Goal: Task Accomplishment & Management: Use online tool/utility

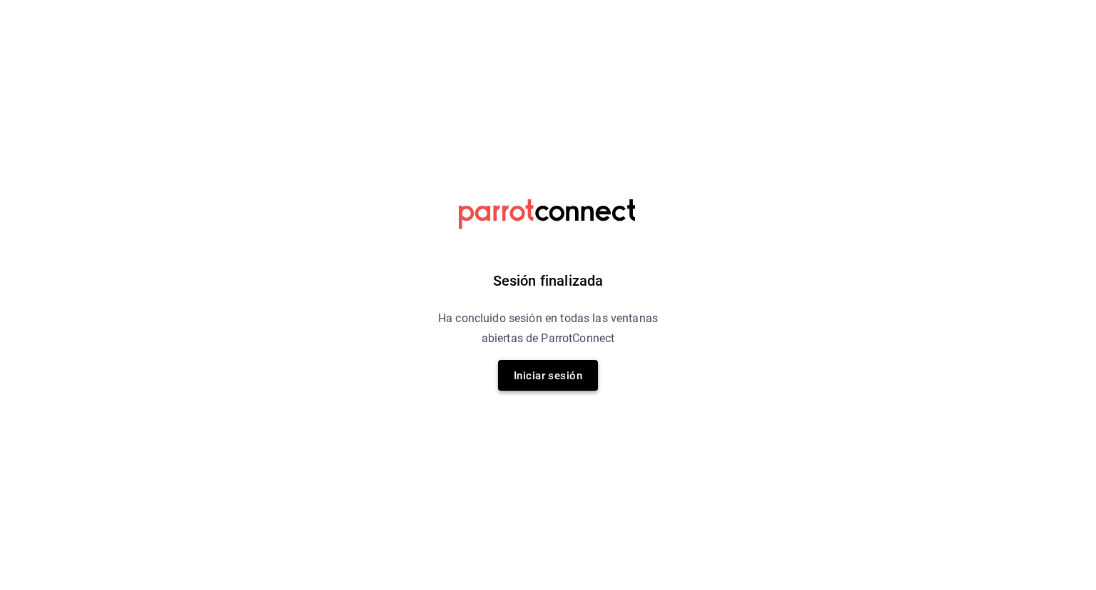
click at [550, 382] on font "Iniciar sesión" at bounding box center [548, 374] width 69 height 19
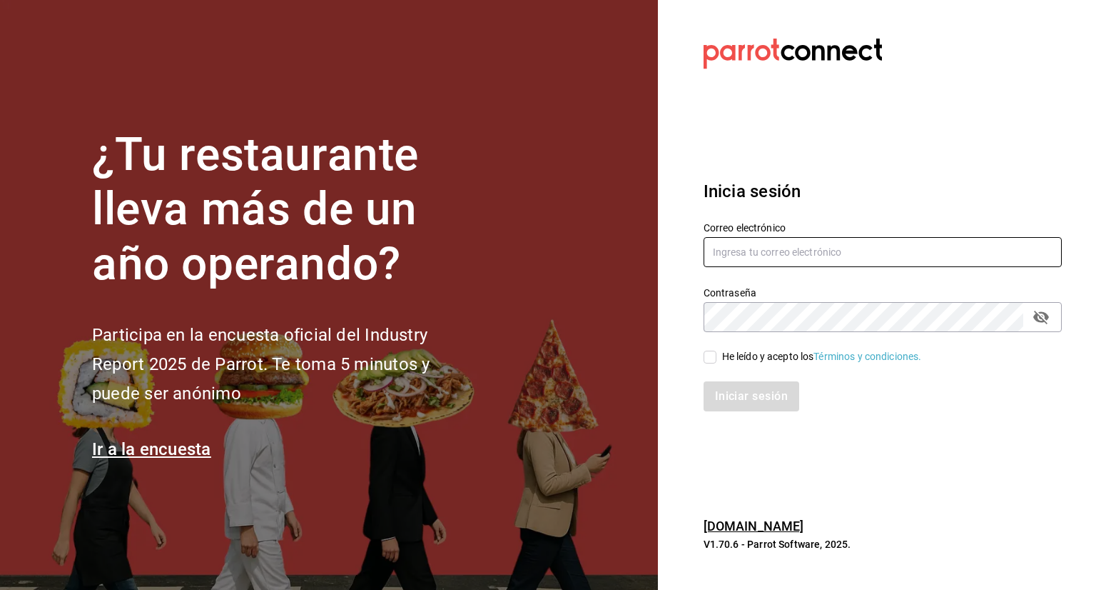
type input "[PERSON_NAME][EMAIL_ADDRESS][PERSON_NAME][DOMAIN_NAME]"
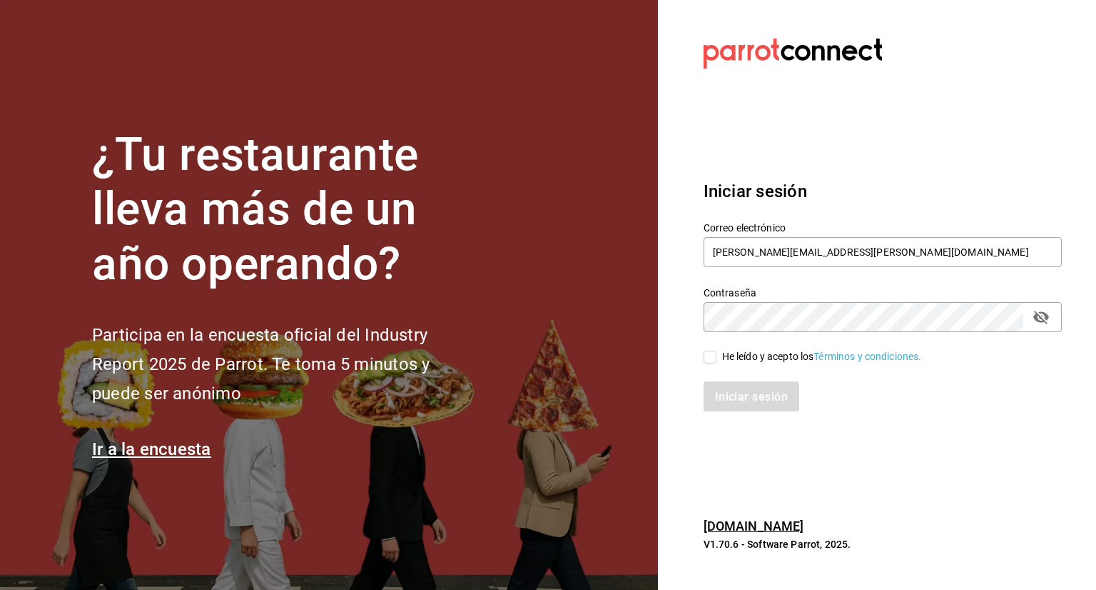
click at [714, 360] on input "He leído y acepto los Términos y condiciones." at bounding box center [710, 356] width 13 height 13
checkbox input "true"
click at [740, 392] on font "Iniciar sesión" at bounding box center [752, 397] width 73 height 14
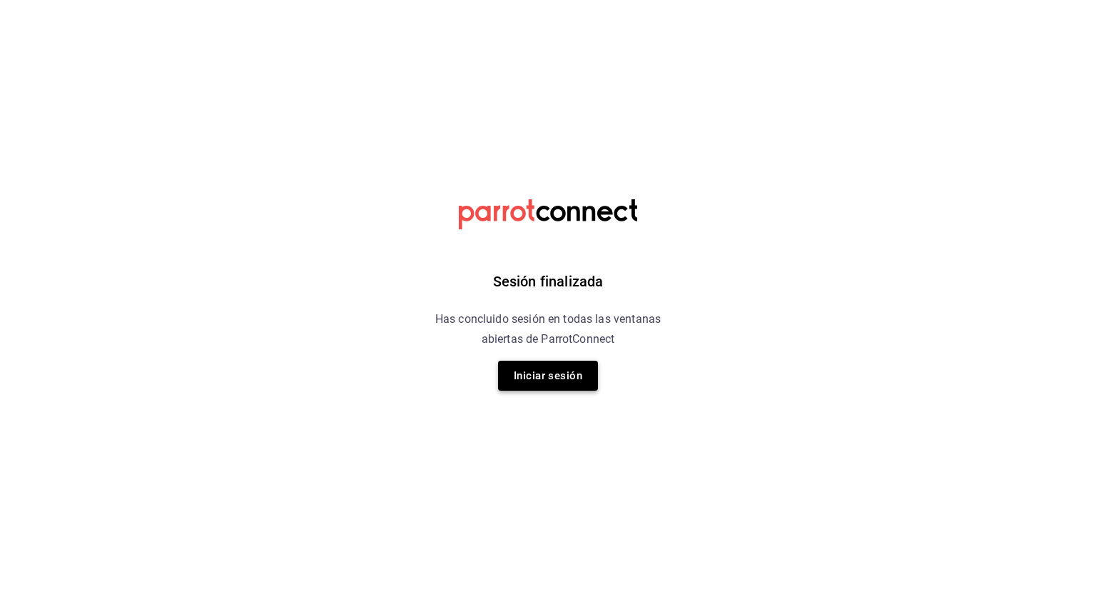
click at [574, 382] on button "Iniciar sesión" at bounding box center [548, 375] width 100 height 30
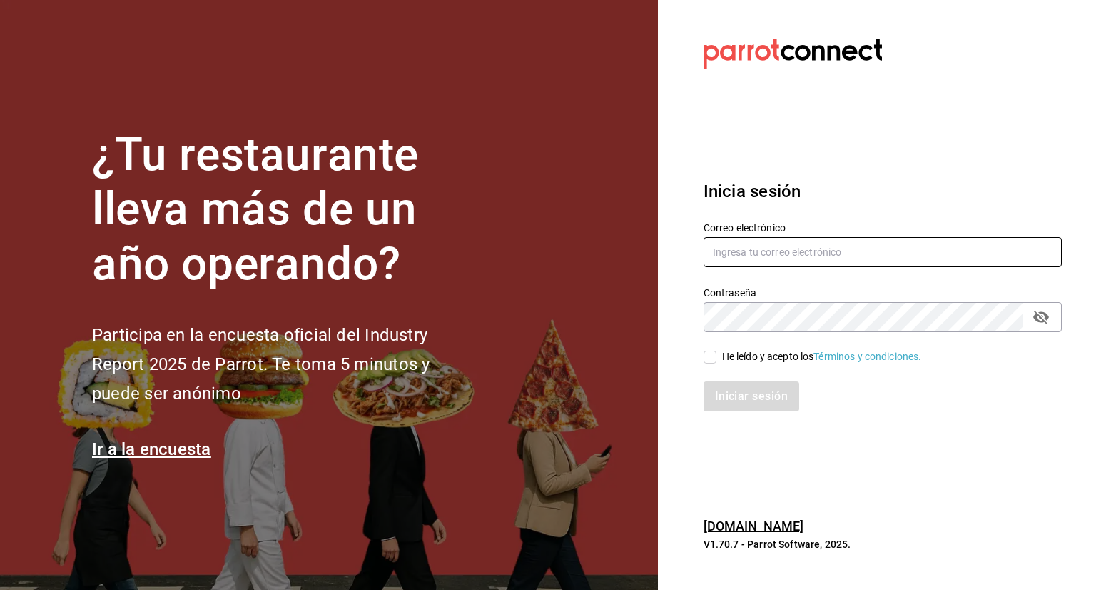
type input "[PERSON_NAME][EMAIL_ADDRESS][PERSON_NAME][DOMAIN_NAME]"
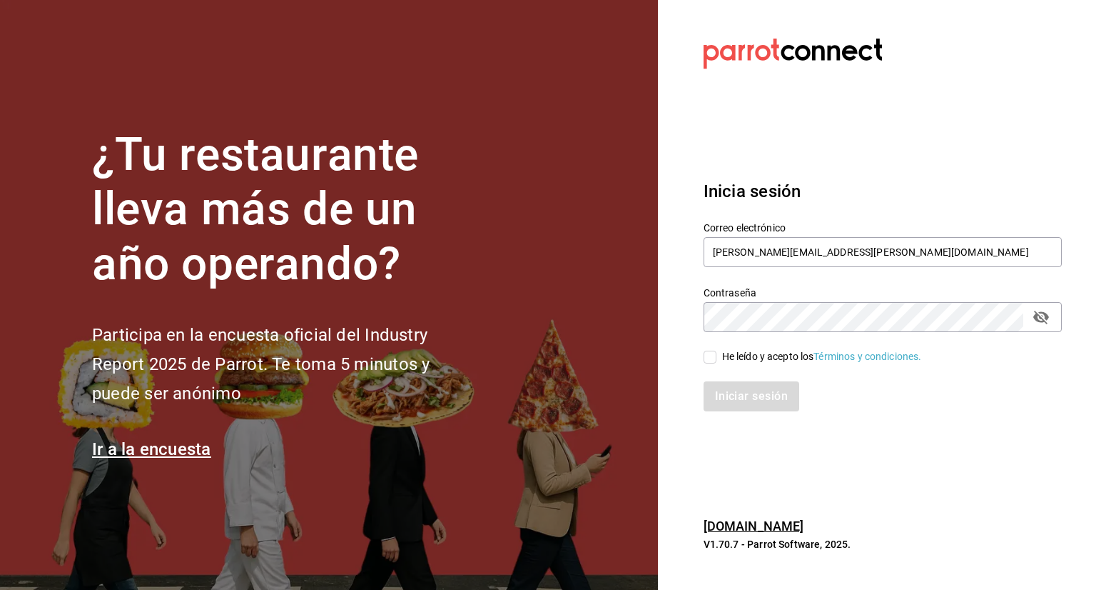
click at [709, 355] on input "He leído y acepto los Términos y condiciones." at bounding box center [710, 356] width 13 height 13
checkbox input "true"
click at [741, 399] on button "Iniciar sesión" at bounding box center [752, 396] width 97 height 30
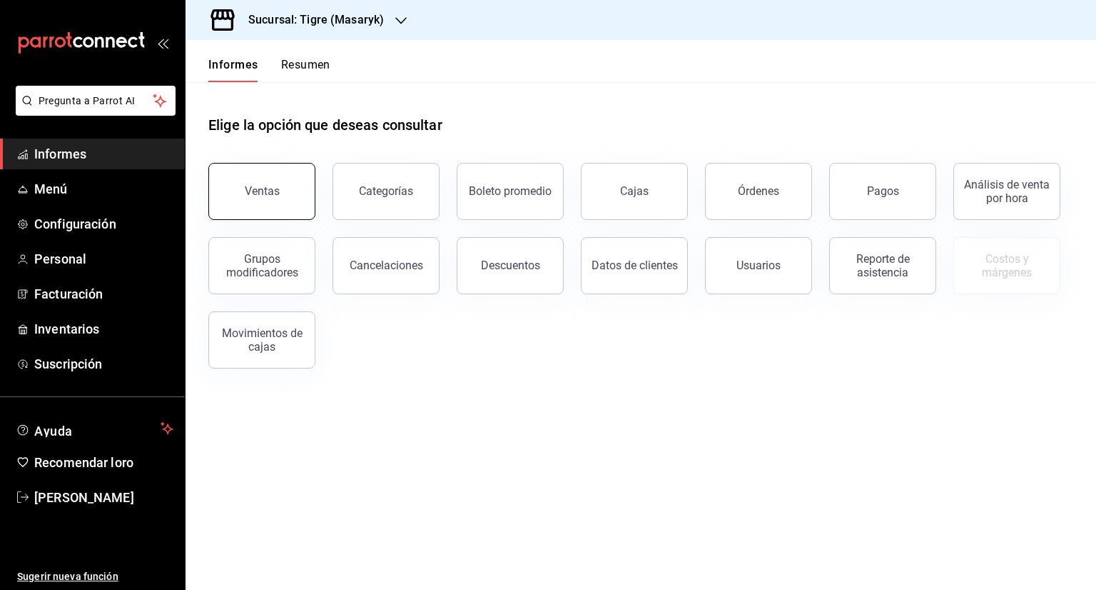
click at [231, 182] on button "Ventas" at bounding box center [261, 191] width 107 height 57
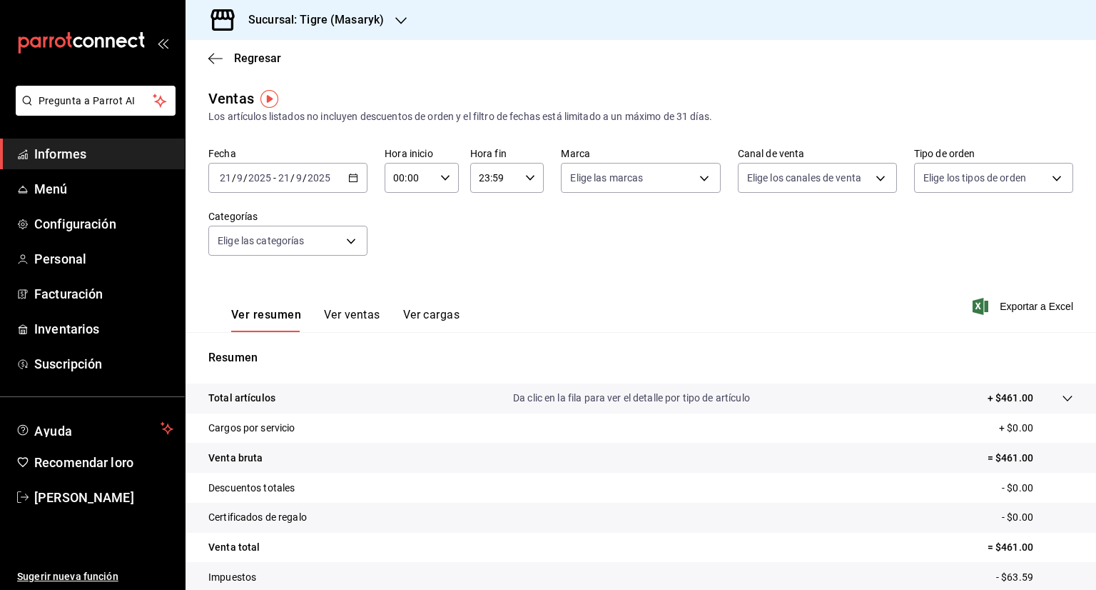
click at [350, 181] on icon "button" at bounding box center [353, 178] width 10 height 10
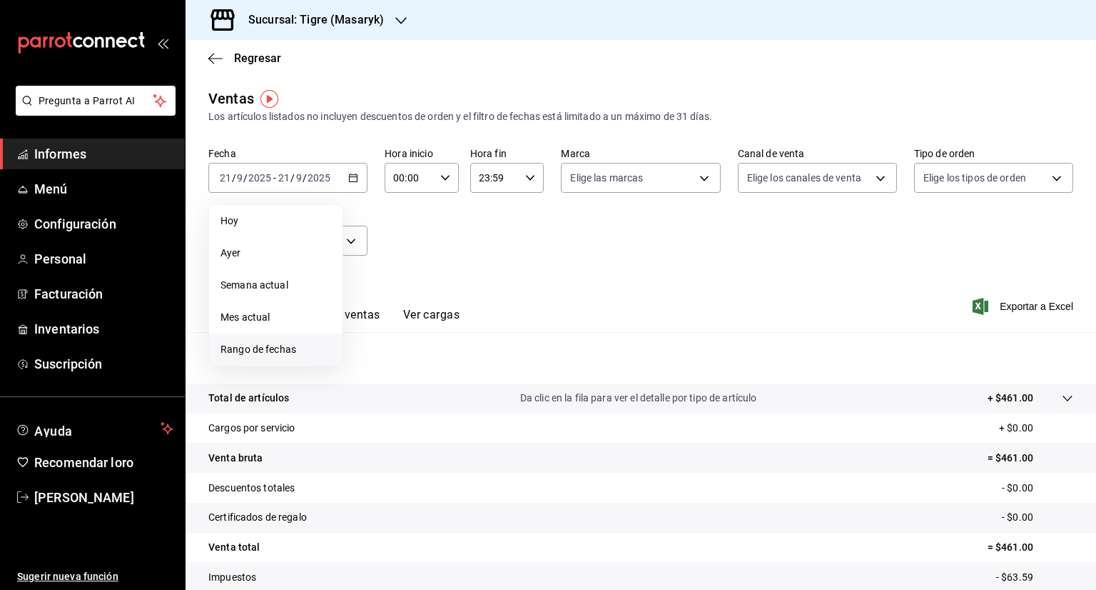
click at [276, 340] on li "Rango de fechas" at bounding box center [275, 349] width 133 height 32
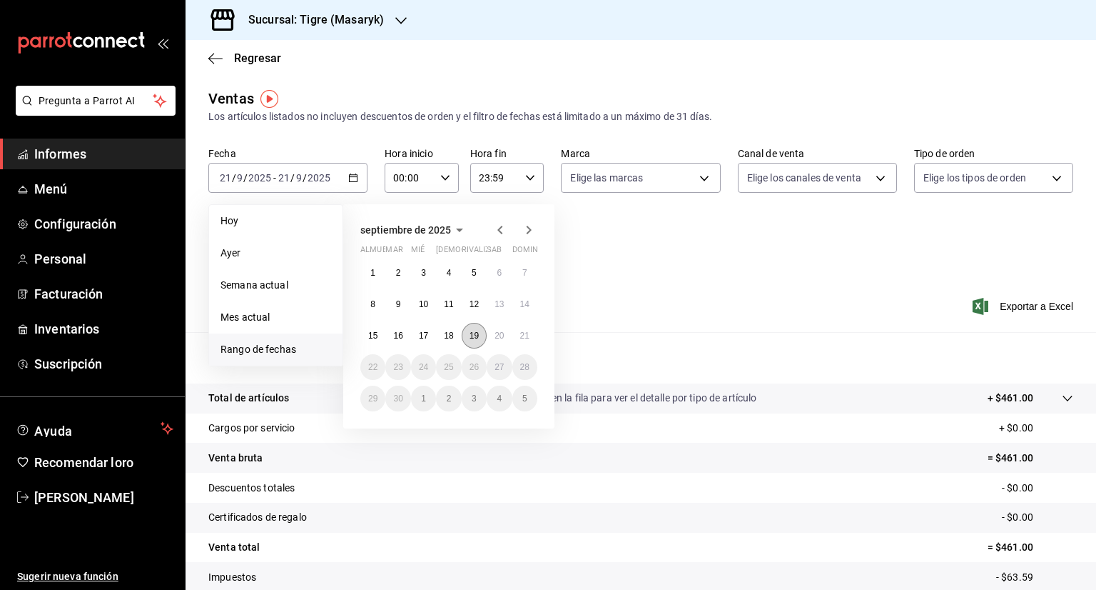
click at [465, 330] on button "19" at bounding box center [474, 336] width 25 height 26
click at [497, 333] on font "20" at bounding box center [499, 335] width 9 height 10
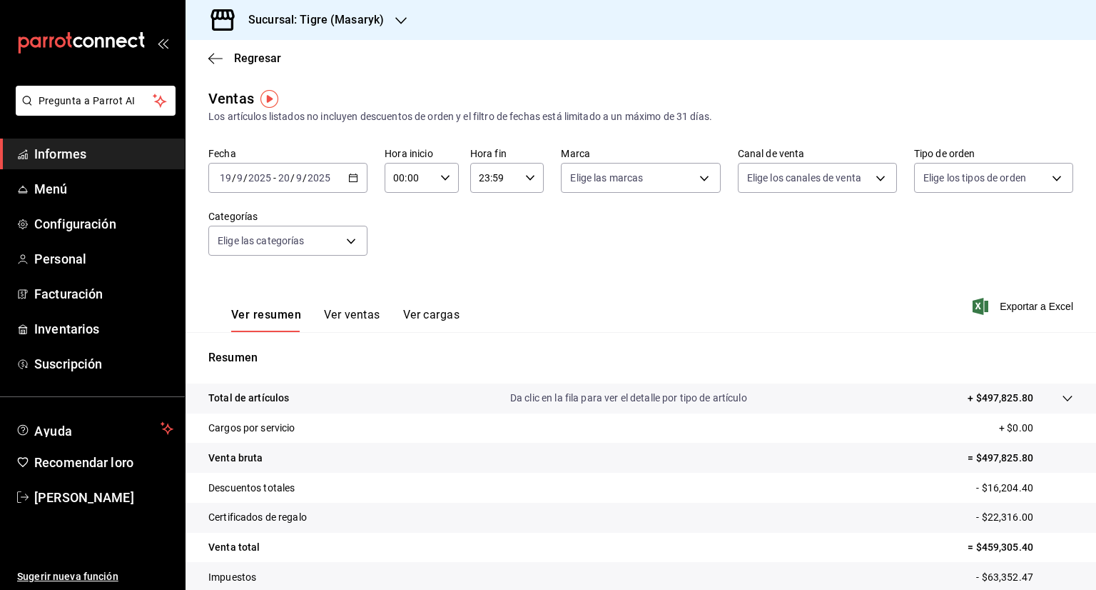
click at [440, 181] on icon "button" at bounding box center [445, 178] width 10 height 10
click at [400, 280] on button "05" at bounding box center [400, 286] width 31 height 29
type input "05:00"
click at [530, 180] on div at bounding box center [548, 295] width 1096 height 590
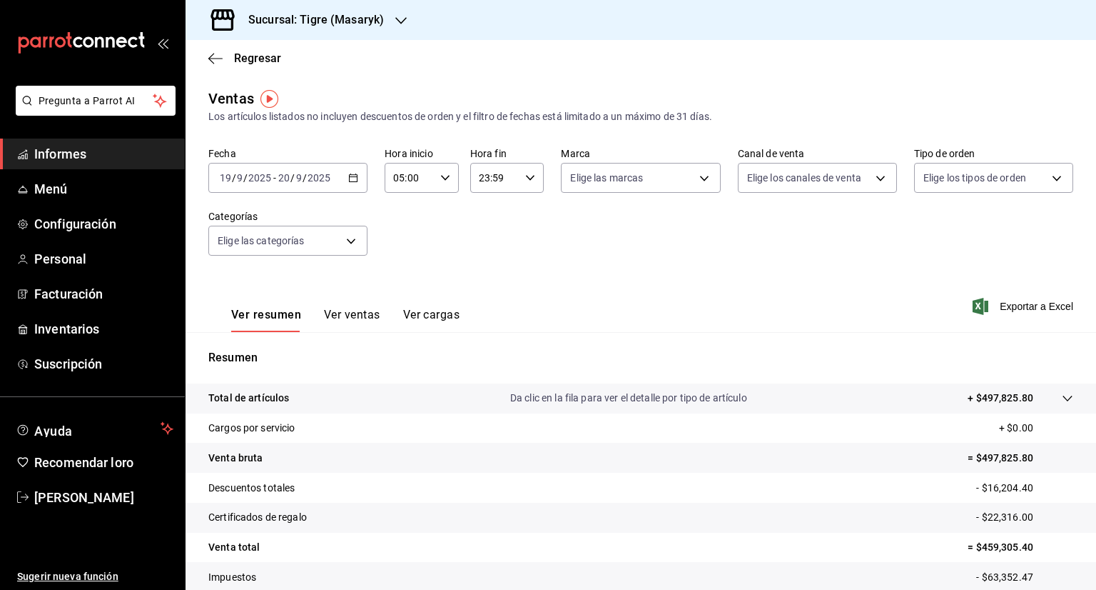
click at [528, 177] on \(Stroke\) "button" at bounding box center [530, 177] width 9 height 5
click at [485, 282] on font "05" at bounding box center [485, 282] width 11 height 11
click at [519, 217] on font "00" at bounding box center [521, 213] width 11 height 11
type input "05:00"
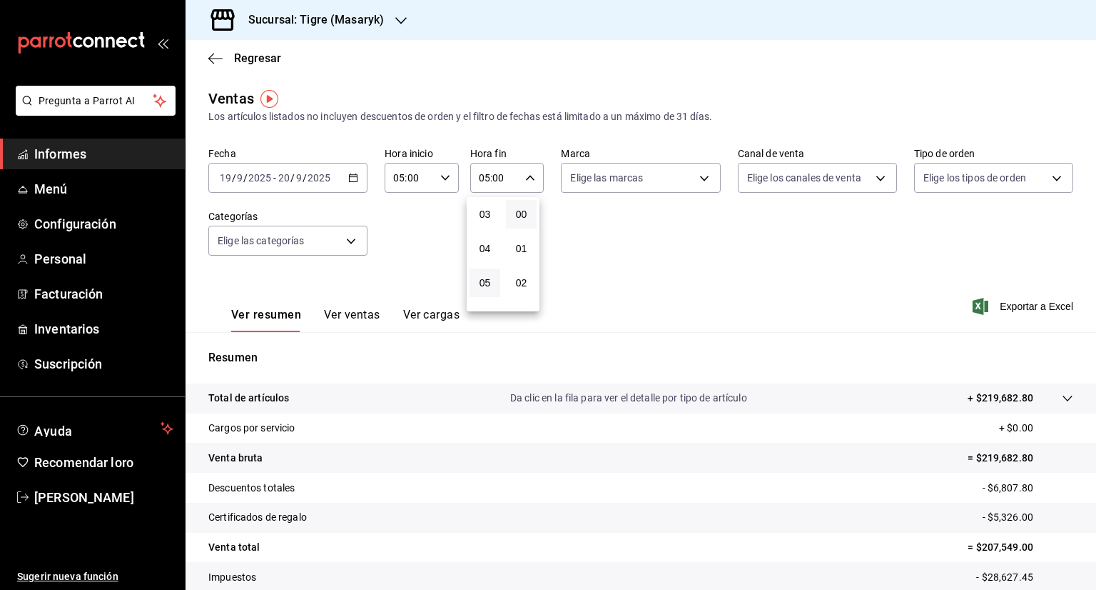
click at [701, 177] on div at bounding box center [548, 295] width 1096 height 590
click at [701, 177] on body "Pregunta a Parrot AI Informes Menú Configuración Personal Facturación Inventari…" at bounding box center [548, 295] width 1096 height 590
click at [628, 240] on span "Ver todas" at bounding box center [618, 233] width 44 height 15
type input "0f86158e-2edf-4eb8-b958-7d07c808eb5c"
checkbox input "true"
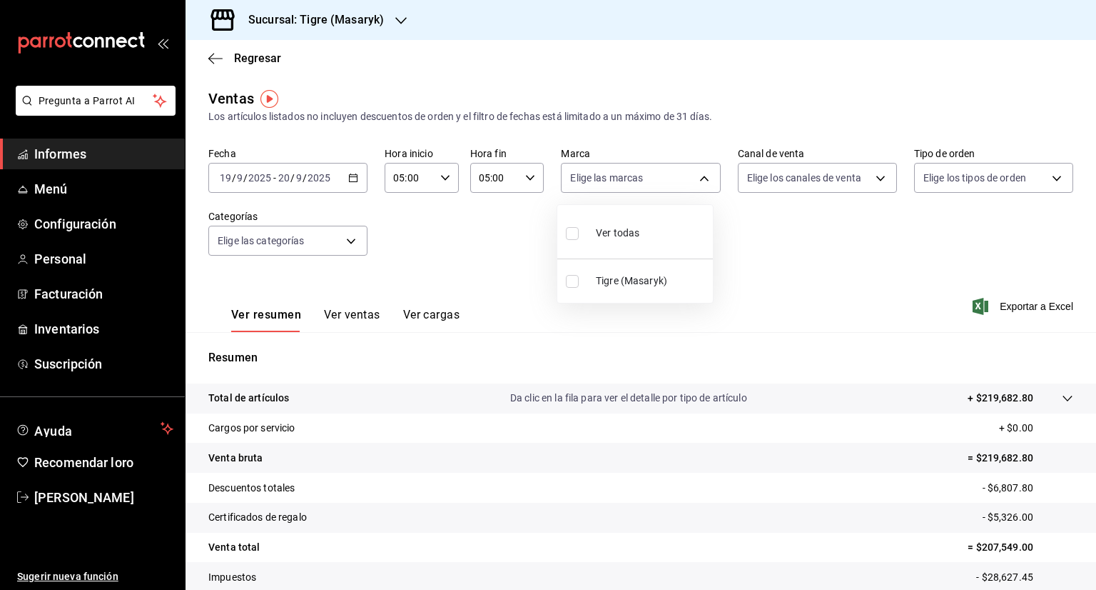
checkbox input "true"
click at [866, 181] on div at bounding box center [548, 295] width 1096 height 590
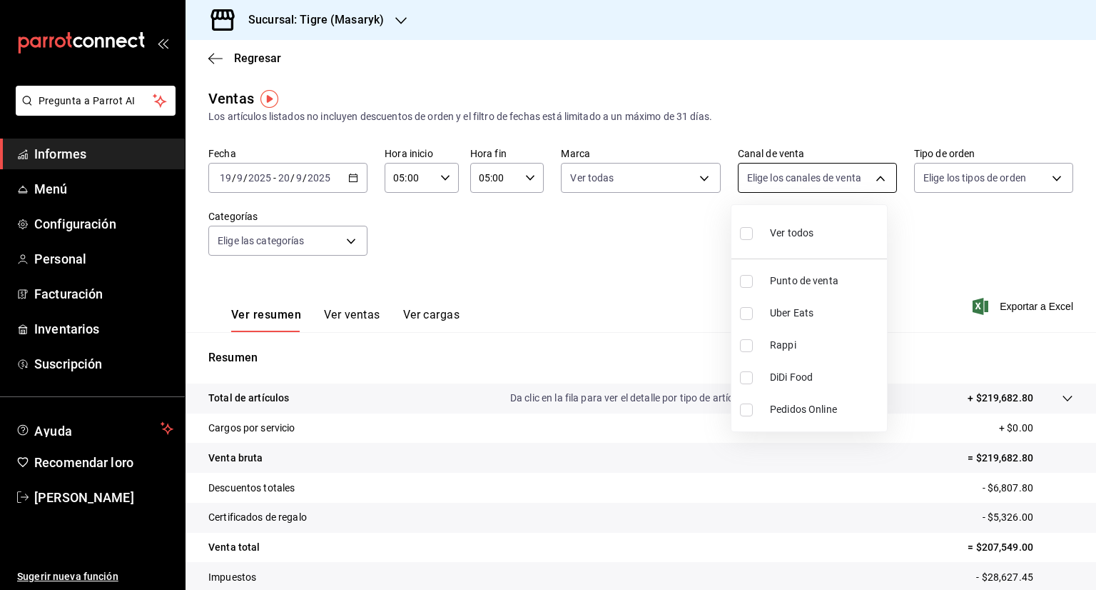
click at [870, 179] on body "Pregunta a Parrot AI Informes Menú Configuración Personal Facturación Inventari…" at bounding box center [548, 295] width 1096 height 590
click at [789, 227] on font "Ver todos" at bounding box center [792, 232] width 44 height 11
type input "PARROT,UBER_EATS,RAPPI,DIDI_FOOD,ONLINE"
checkbox input "true"
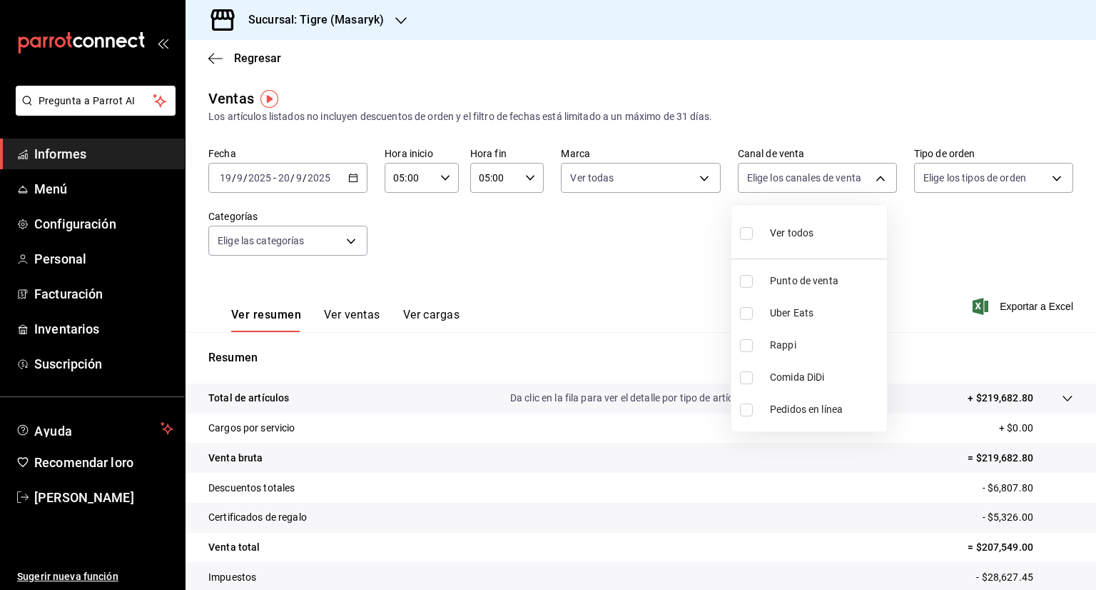
checkbox input "true"
click at [975, 181] on div at bounding box center [548, 295] width 1096 height 590
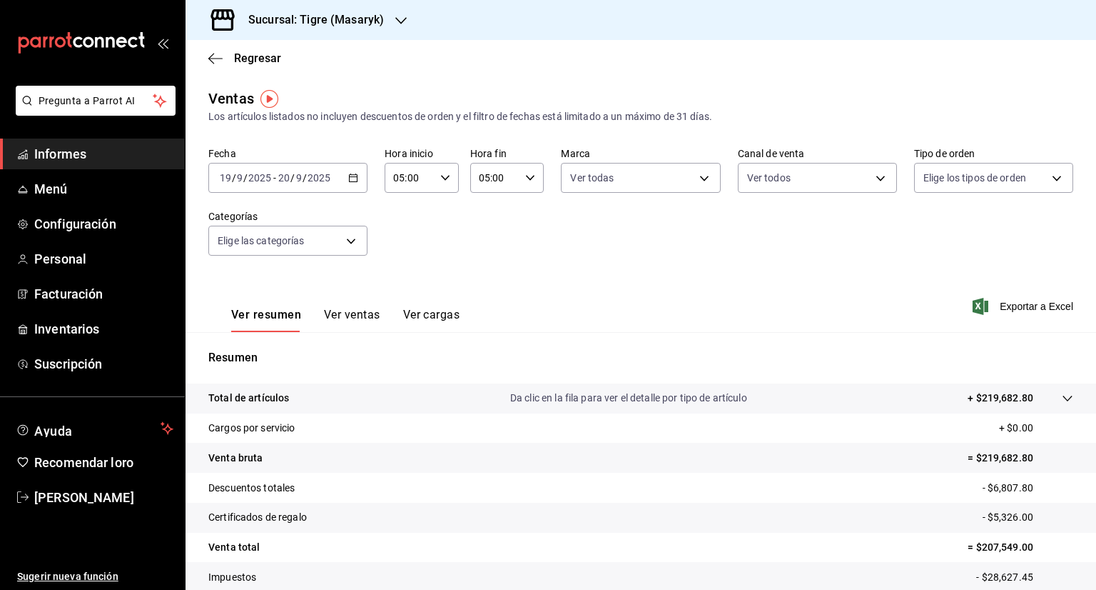
click at [975, 181] on body "Pregunta a Parrot AI Informes Menú Configuración Personal Facturación Inventari…" at bounding box center [548, 295] width 1096 height 590
click at [938, 233] on div "Ver todos" at bounding box center [952, 231] width 74 height 31
type input "055f9661-bd08-44a8-b190-ece87b7249e5,EXTERNAL"
checkbox input "true"
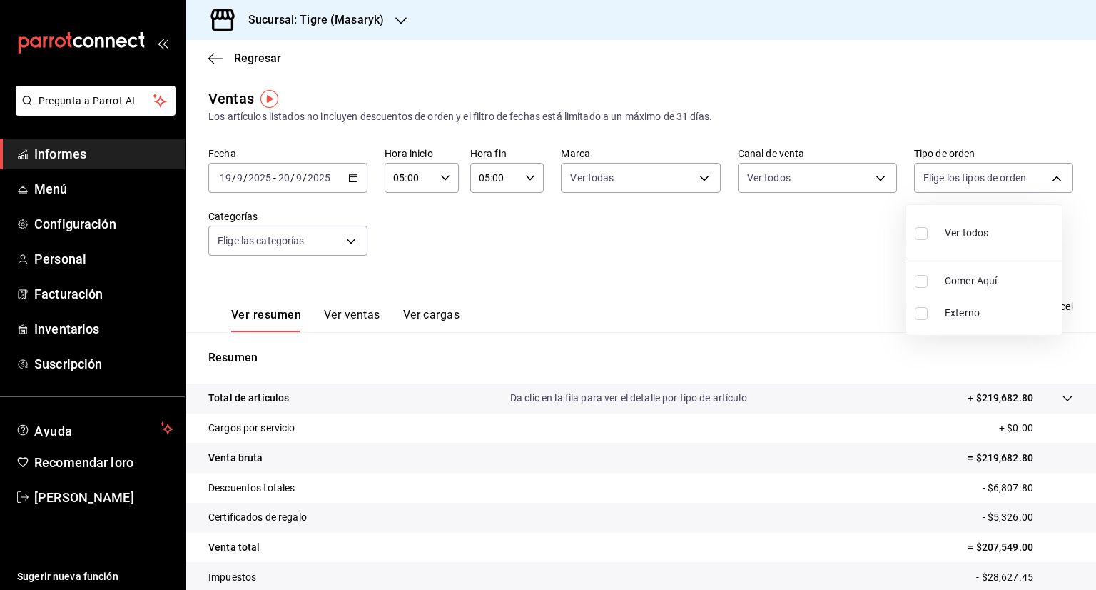
checkbox input "true"
click at [337, 241] on div at bounding box center [548, 295] width 1096 height 590
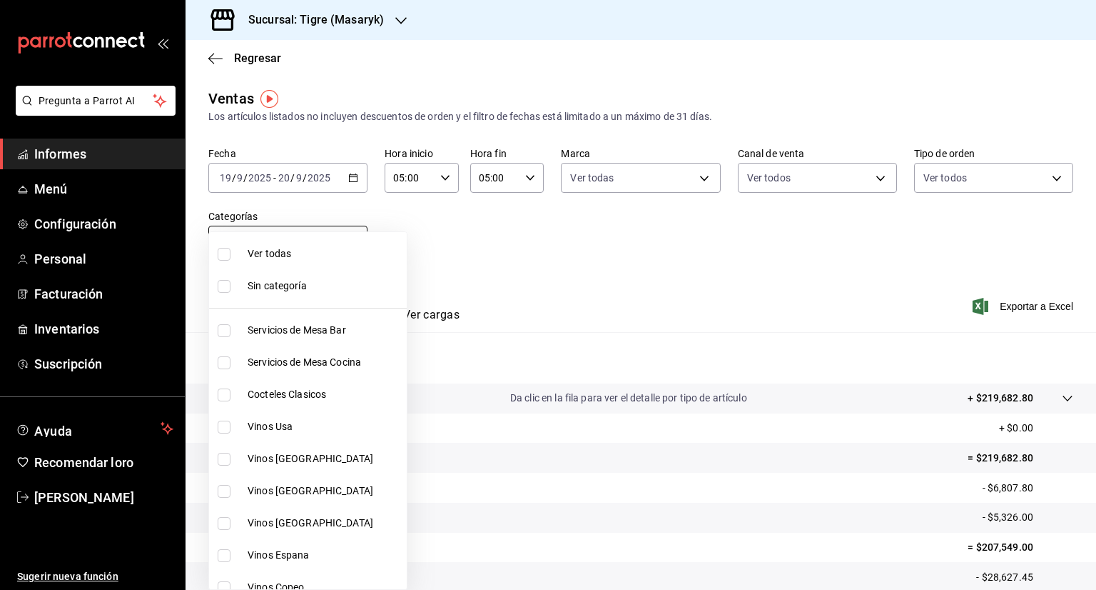
click at [345, 248] on body "Pregunta a Parrot AI Informes Menú Configuración Personal Facturación Inventari…" at bounding box center [548, 295] width 1096 height 590
click at [280, 263] on li "Ver todas" at bounding box center [334, 254] width 251 height 32
type input "7cd27861-1019-4265-ada8-0a6349b72ebc,77c47ebf-2aa7-4ca3-900f-d4e8133ed13d,d84ff…"
checkbox input "true"
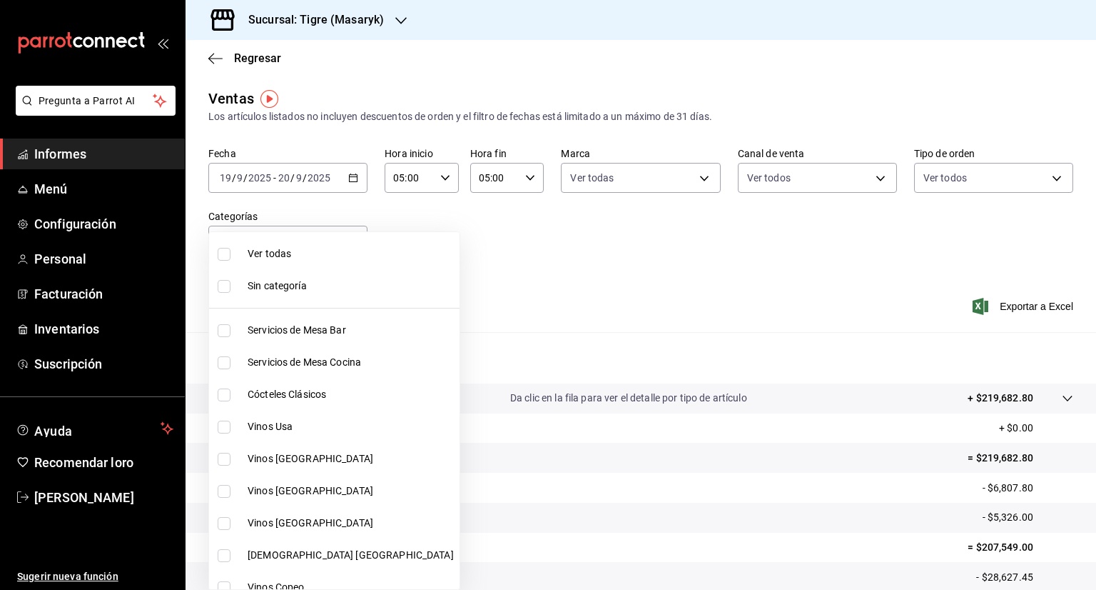
checkbox input "true"
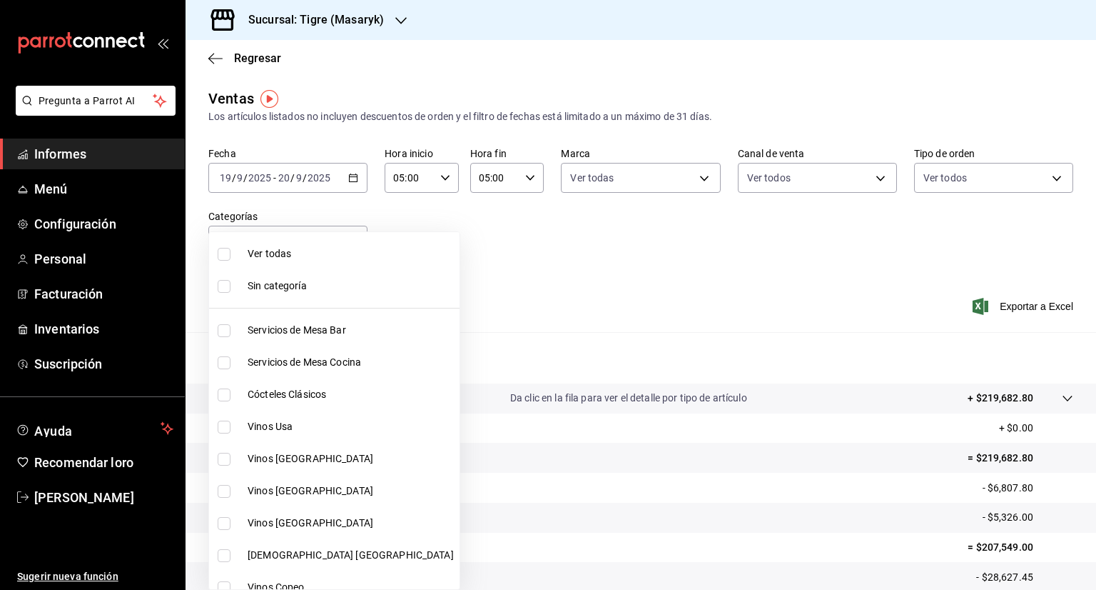
checkbox input "true"
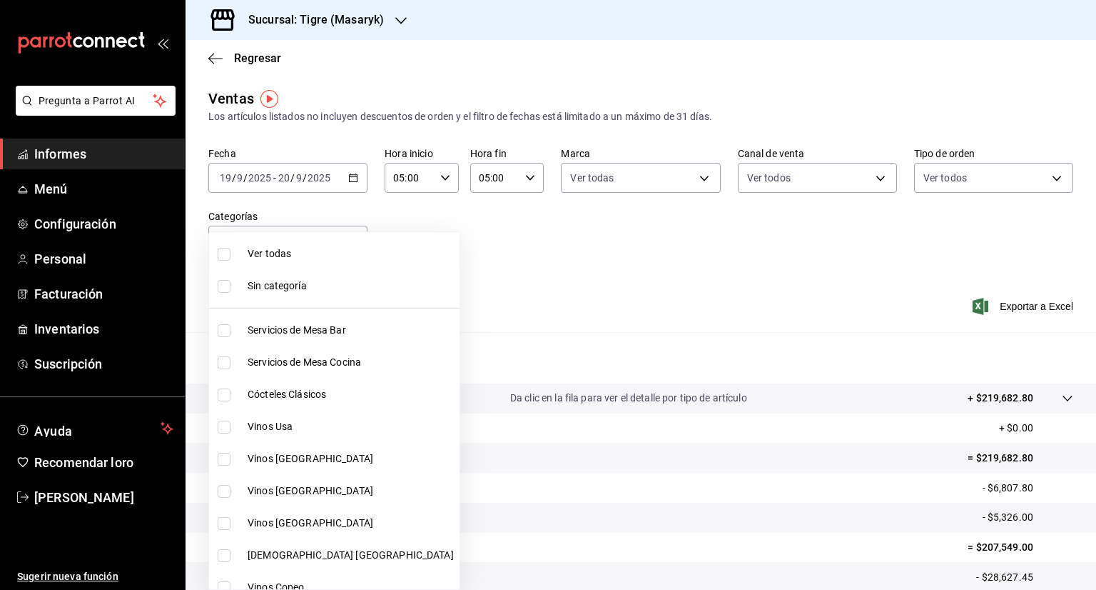
checkbox input "true"
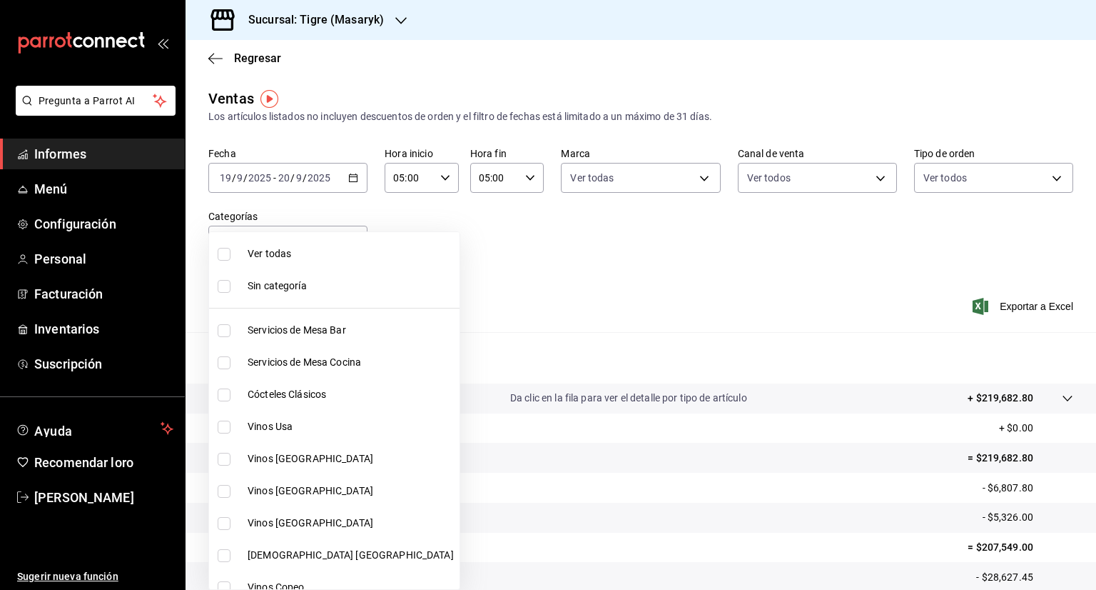
checkbox input "true"
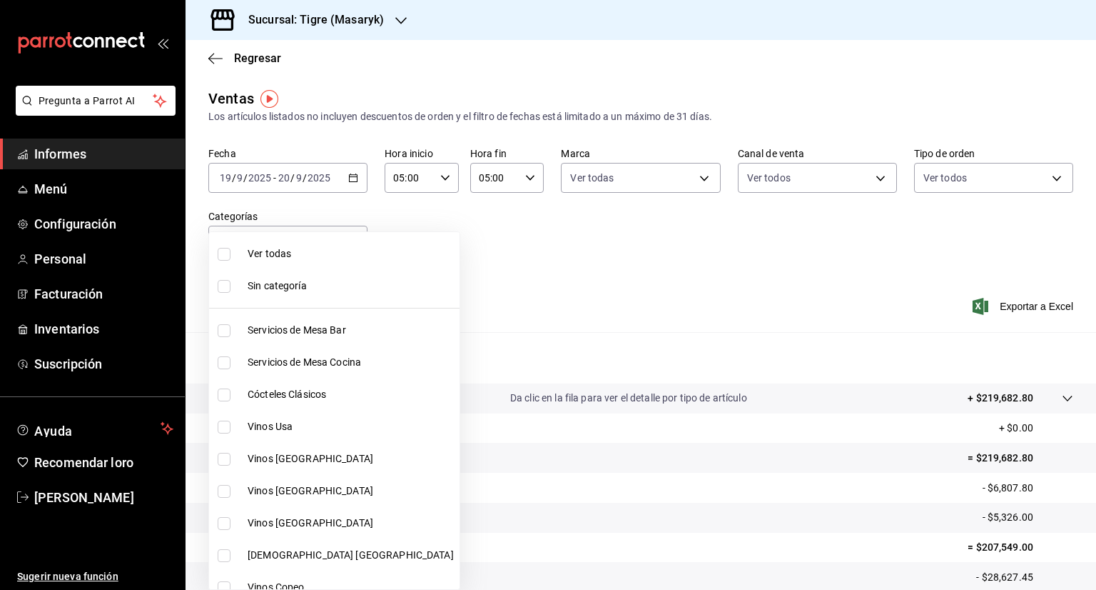
checkbox input "true"
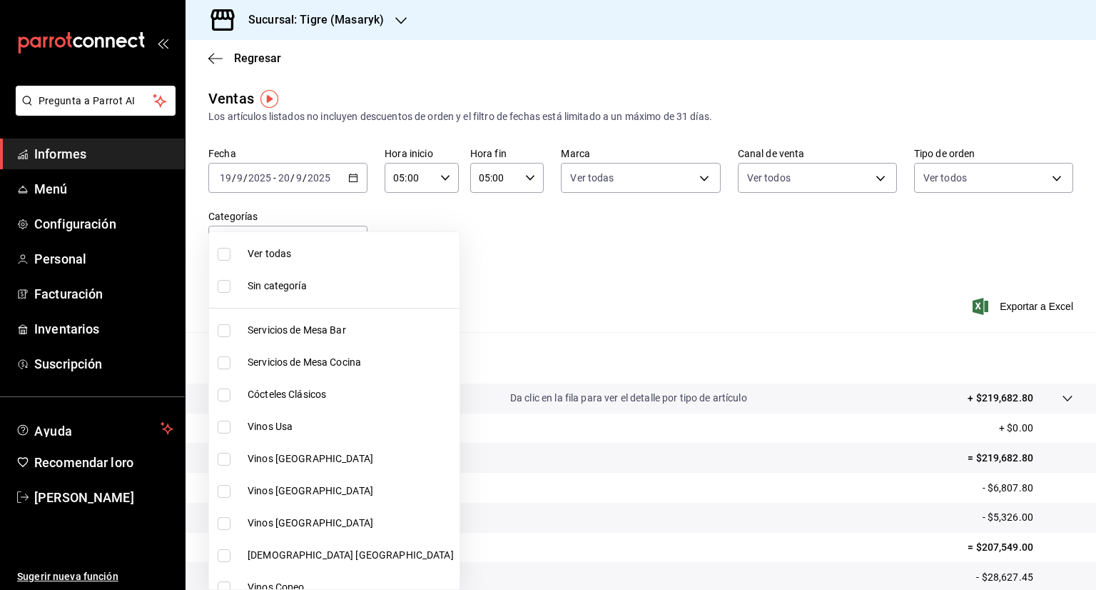
checkbox input "true"
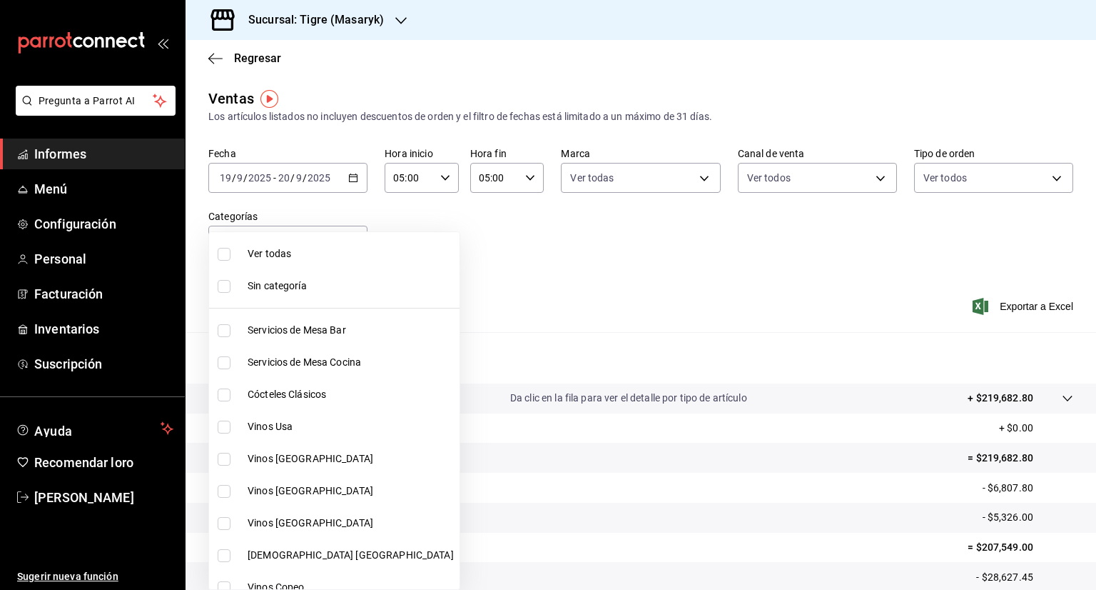
checkbox input "true"
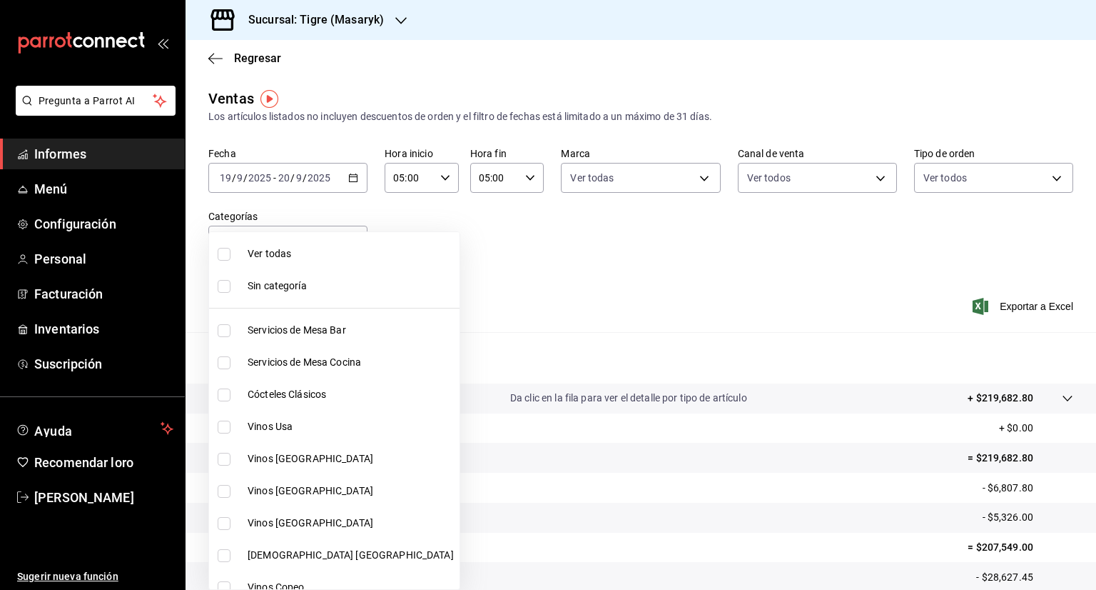
checkbox input "true"
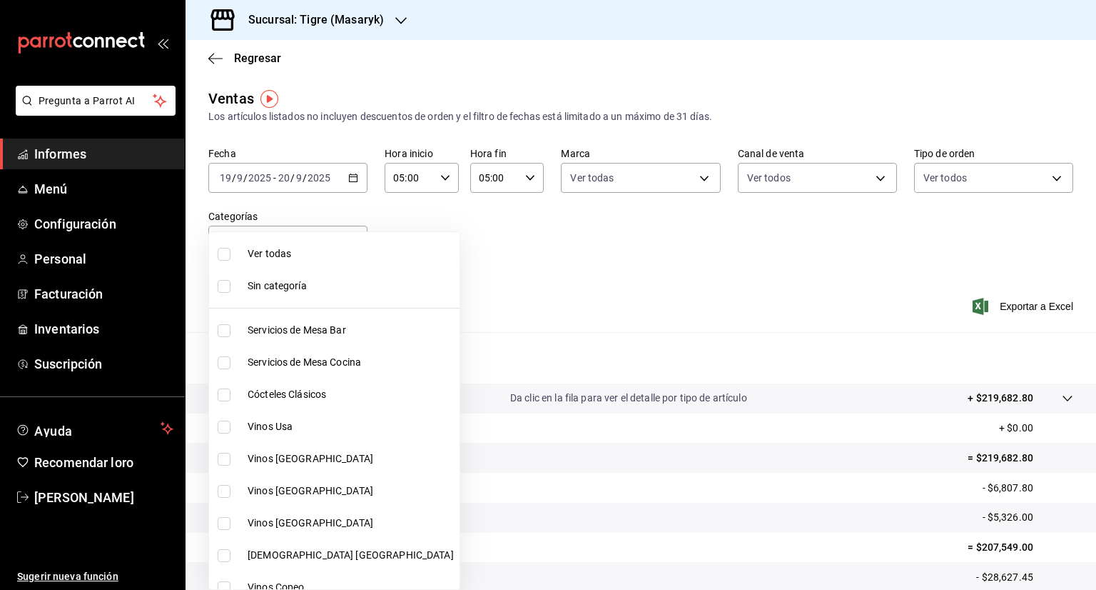
checkbox input "true"
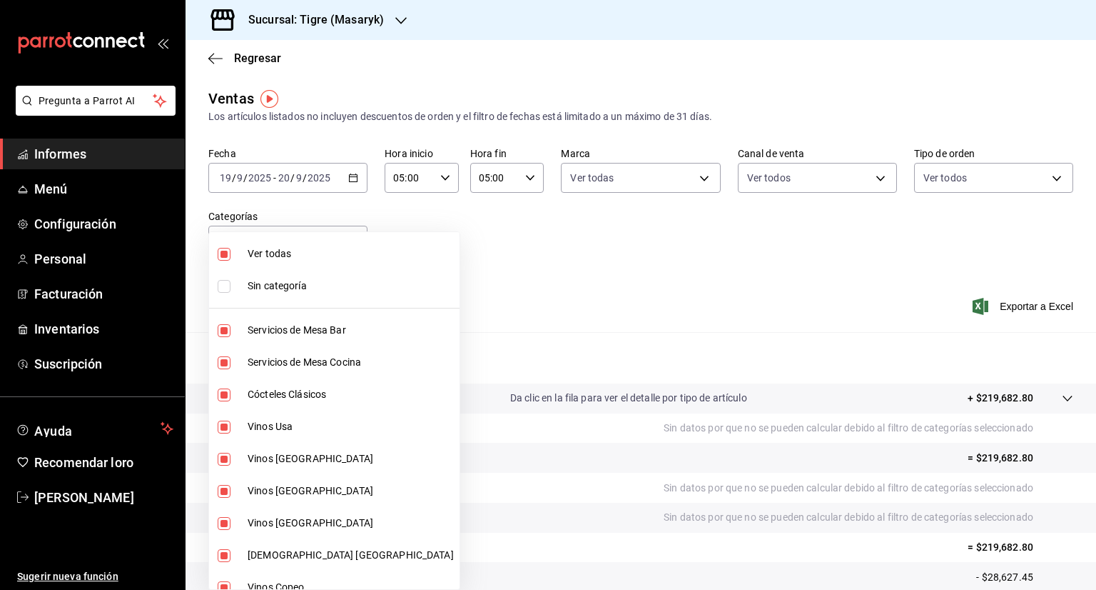
click at [1016, 304] on div at bounding box center [548, 295] width 1096 height 590
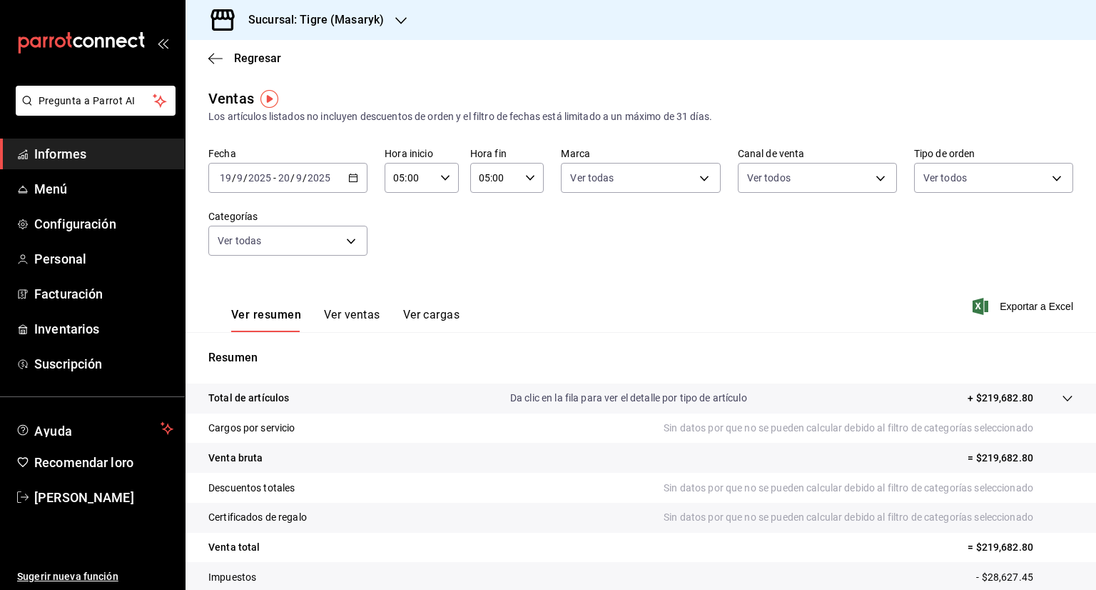
click at [1016, 304] on font "Exportar a Excel" at bounding box center [1037, 305] width 74 height 11
click at [348, 180] on icon "button" at bounding box center [353, 178] width 10 height 10
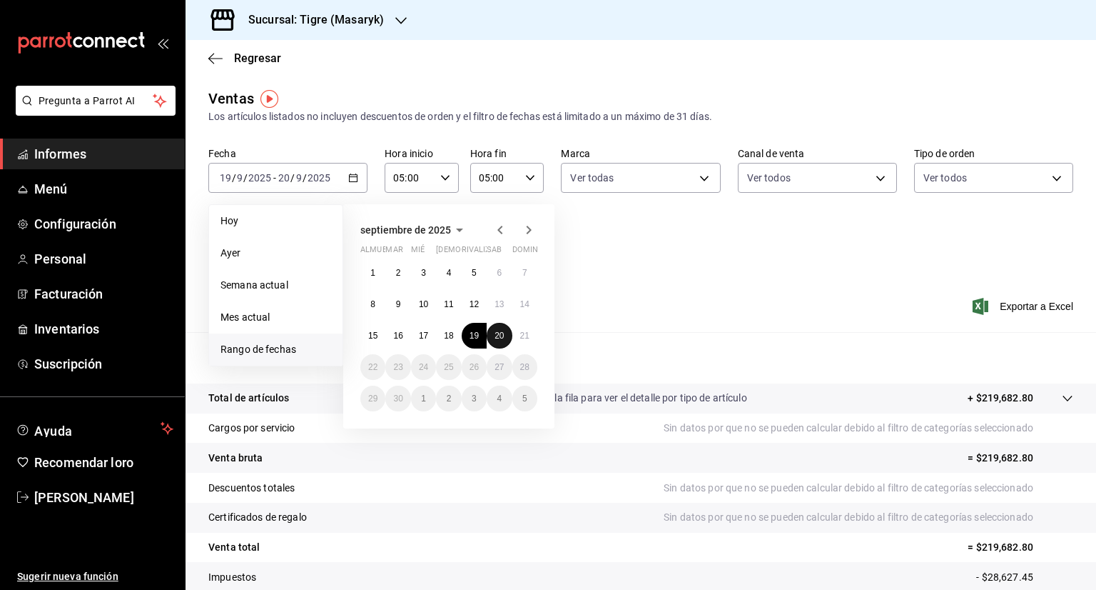
click at [496, 331] on font "20" at bounding box center [499, 335] width 9 height 10
click at [517, 332] on button "21" at bounding box center [524, 336] width 25 height 26
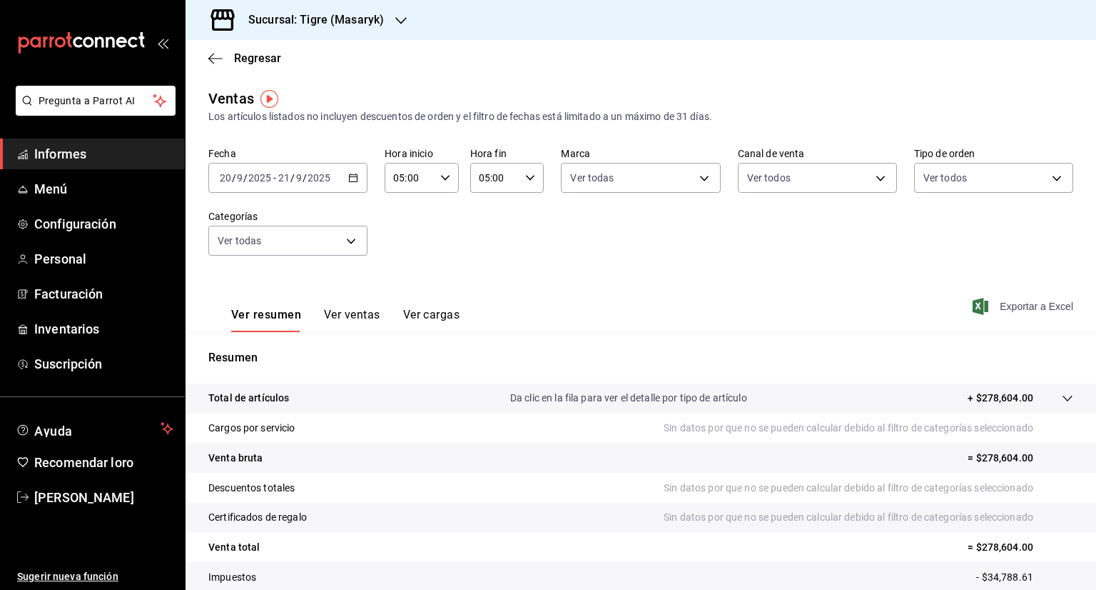
click at [1010, 304] on font "Exportar a Excel" at bounding box center [1037, 305] width 74 height 11
